Goal: Check status: Check status

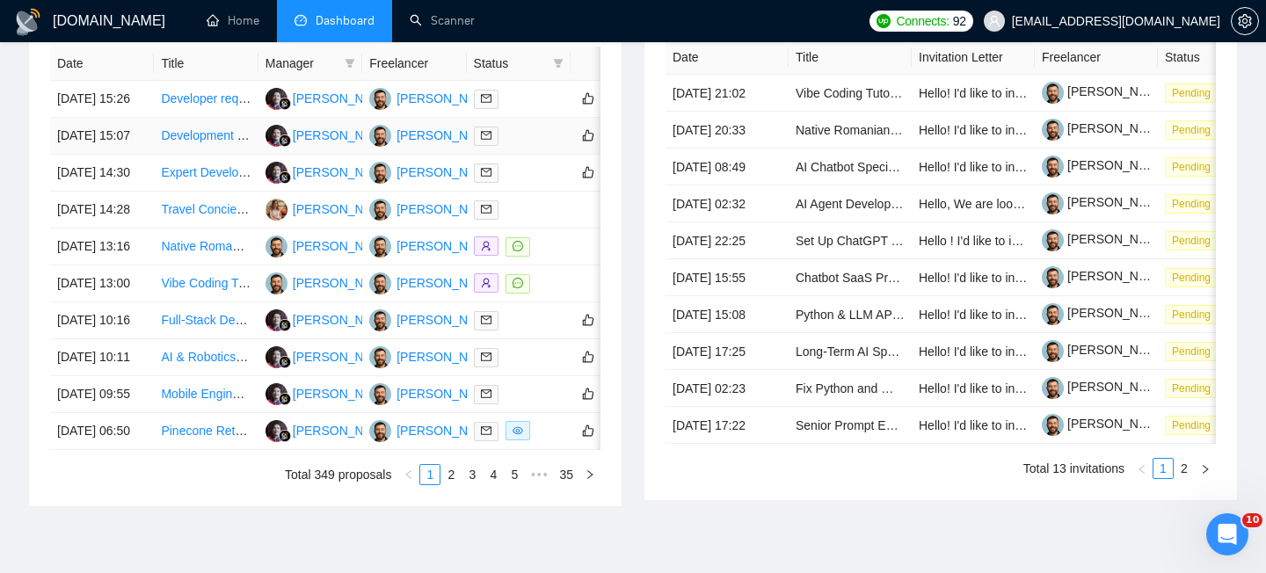
scroll to position [786, 0]
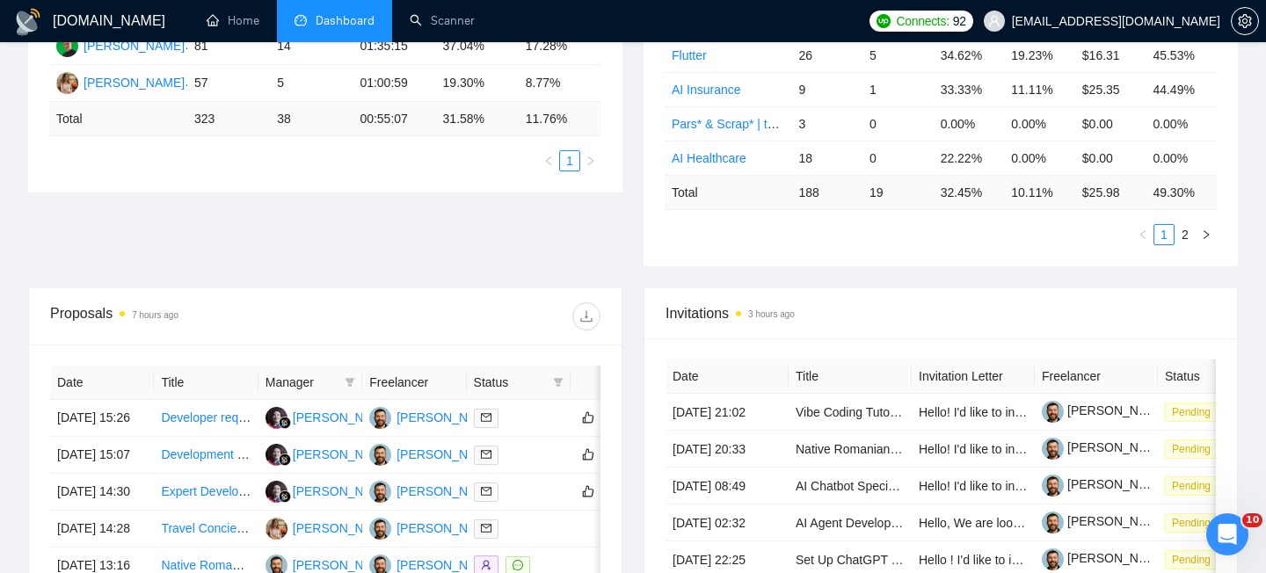
scroll to position [433, 0]
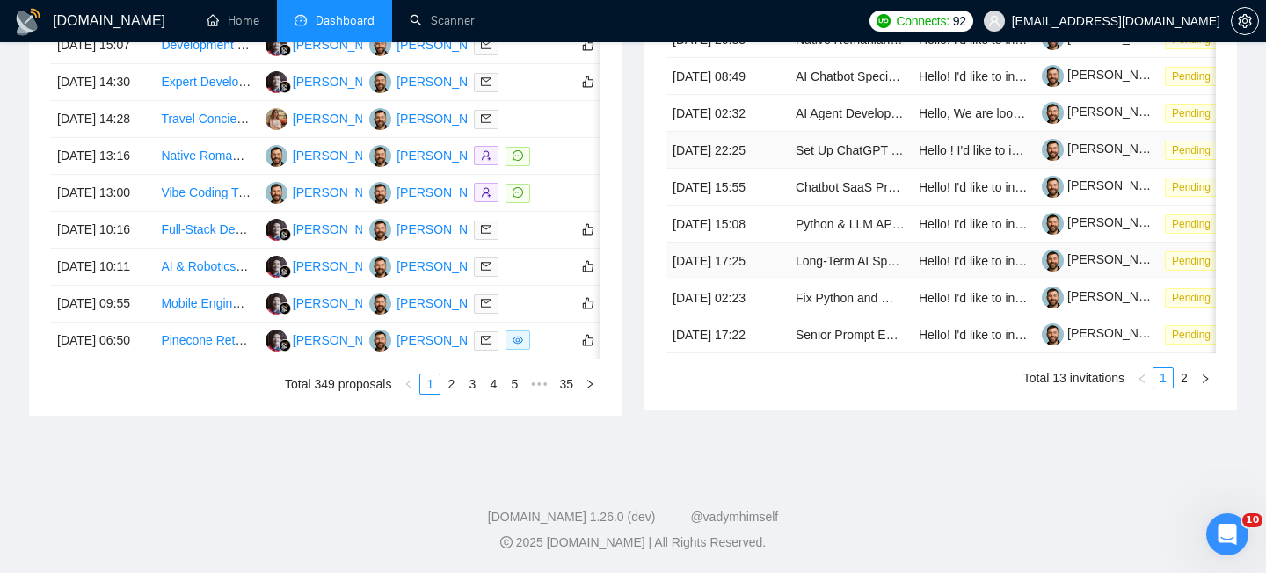
scroll to position [877, 0]
